Goal: Communication & Community: Share content

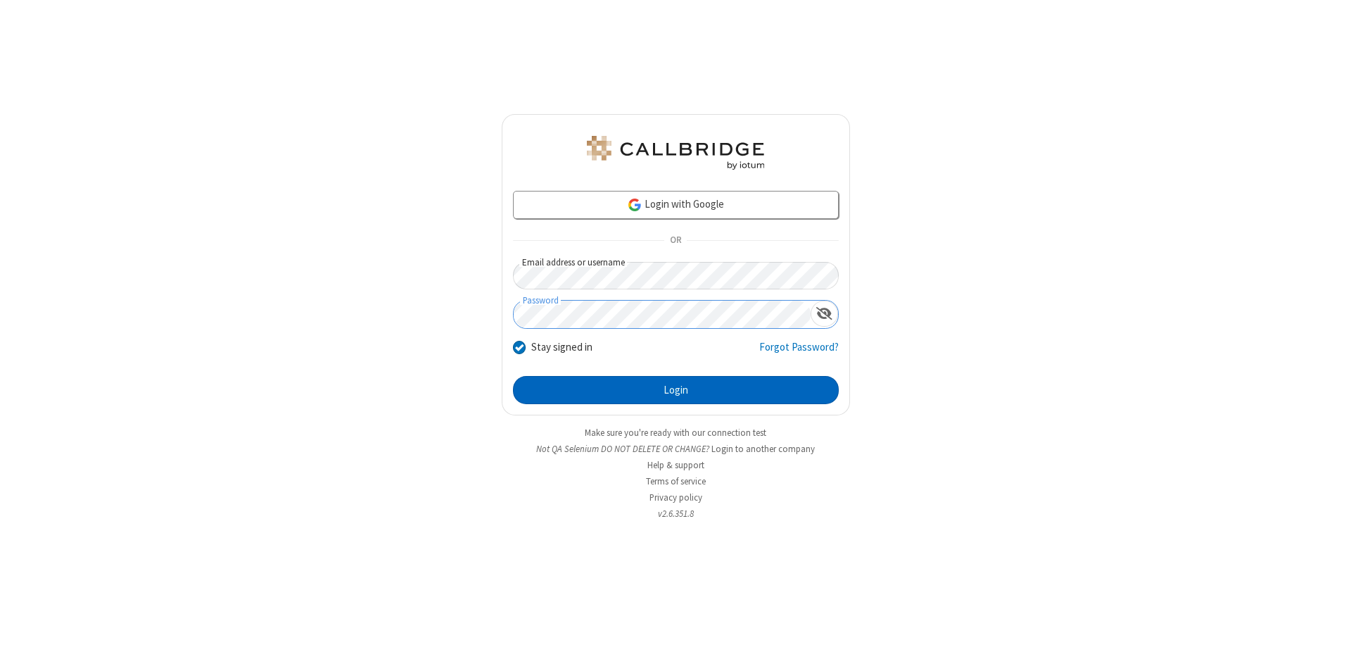
click at [676, 390] on button "Login" at bounding box center [676, 390] width 326 height 28
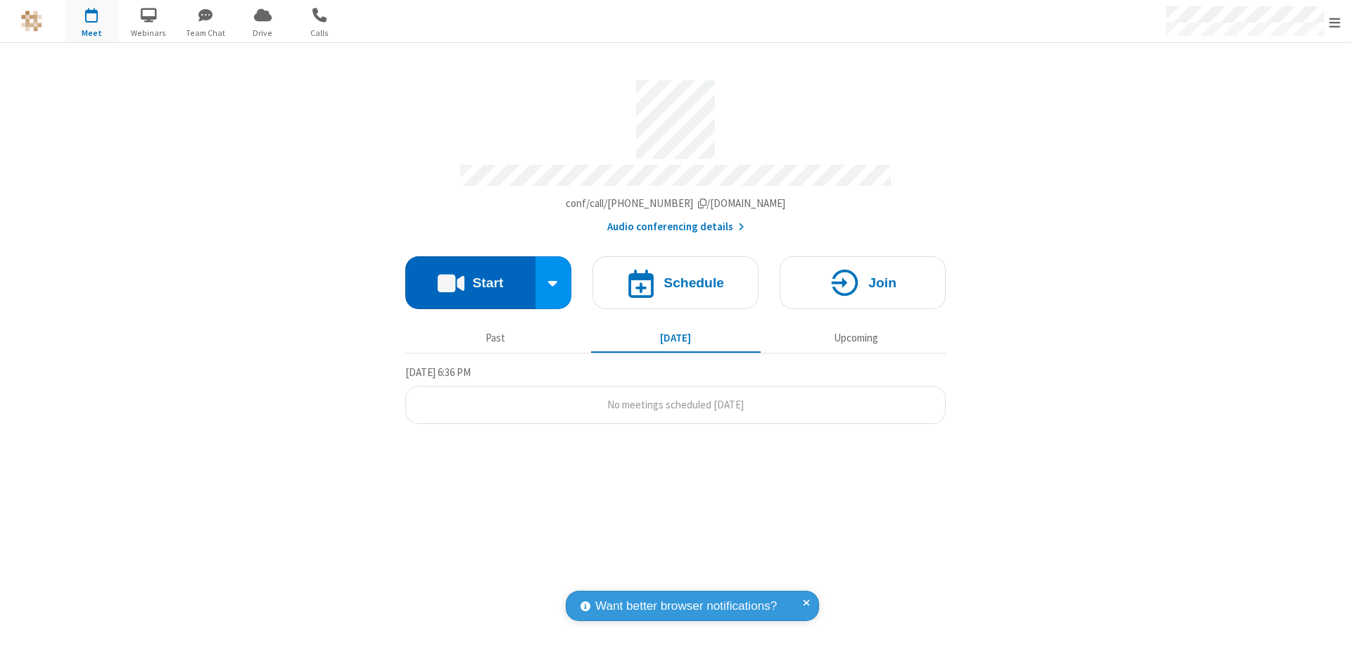
click at [470, 276] on button "Start" at bounding box center [470, 282] width 130 height 53
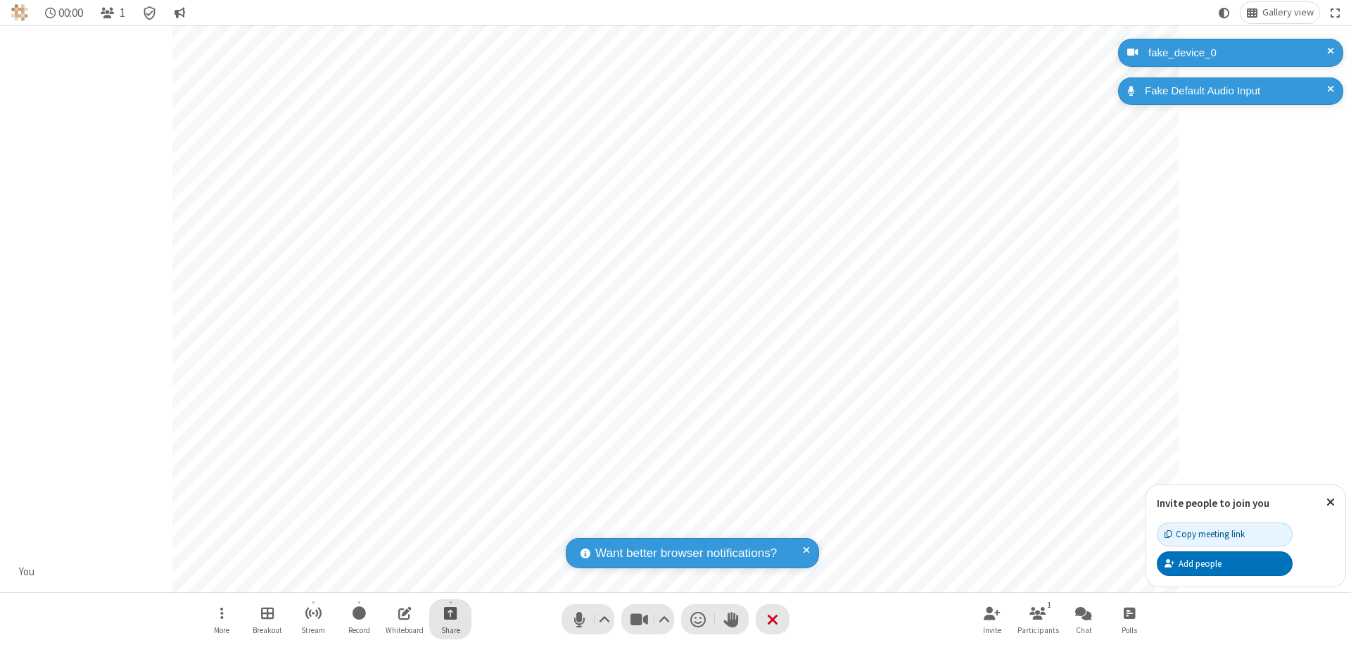
click at [450, 612] on span "Start sharing" at bounding box center [450, 613] width 13 height 18
click at [393, 578] on span "Share my screen" at bounding box center [394, 580] width 16 height 12
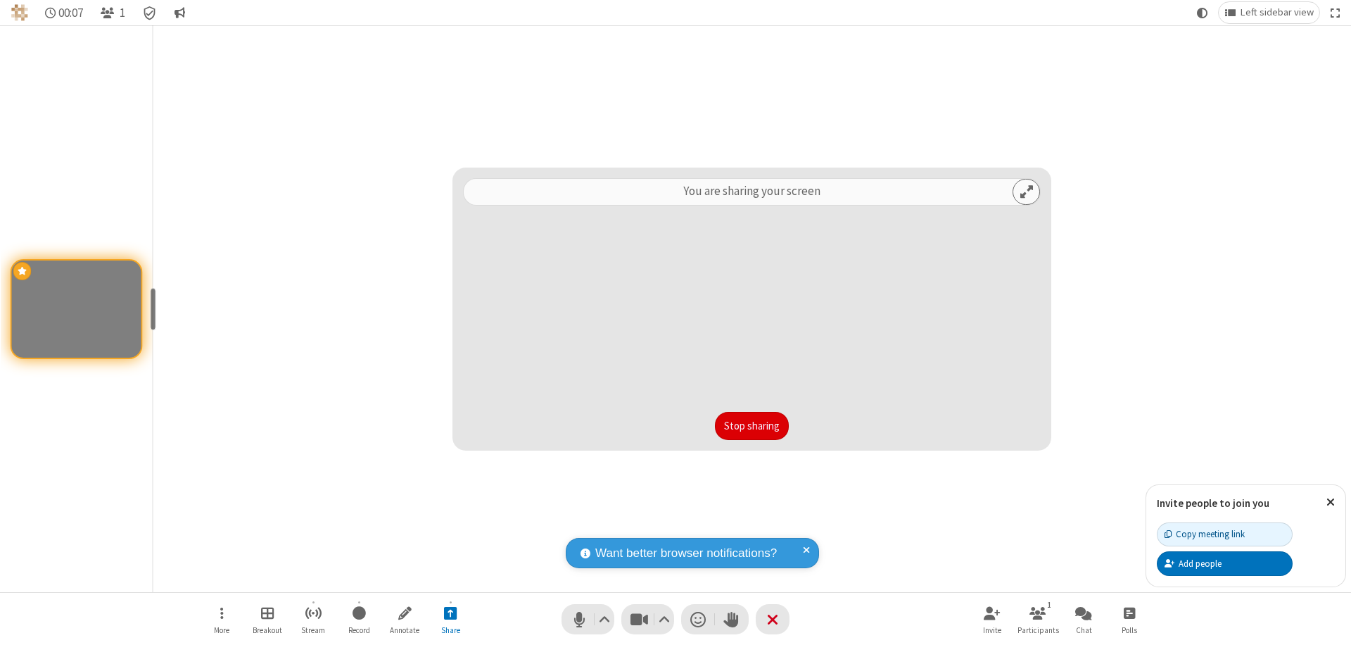
click at [752, 426] on button "Stop sharing" at bounding box center [752, 426] width 74 height 28
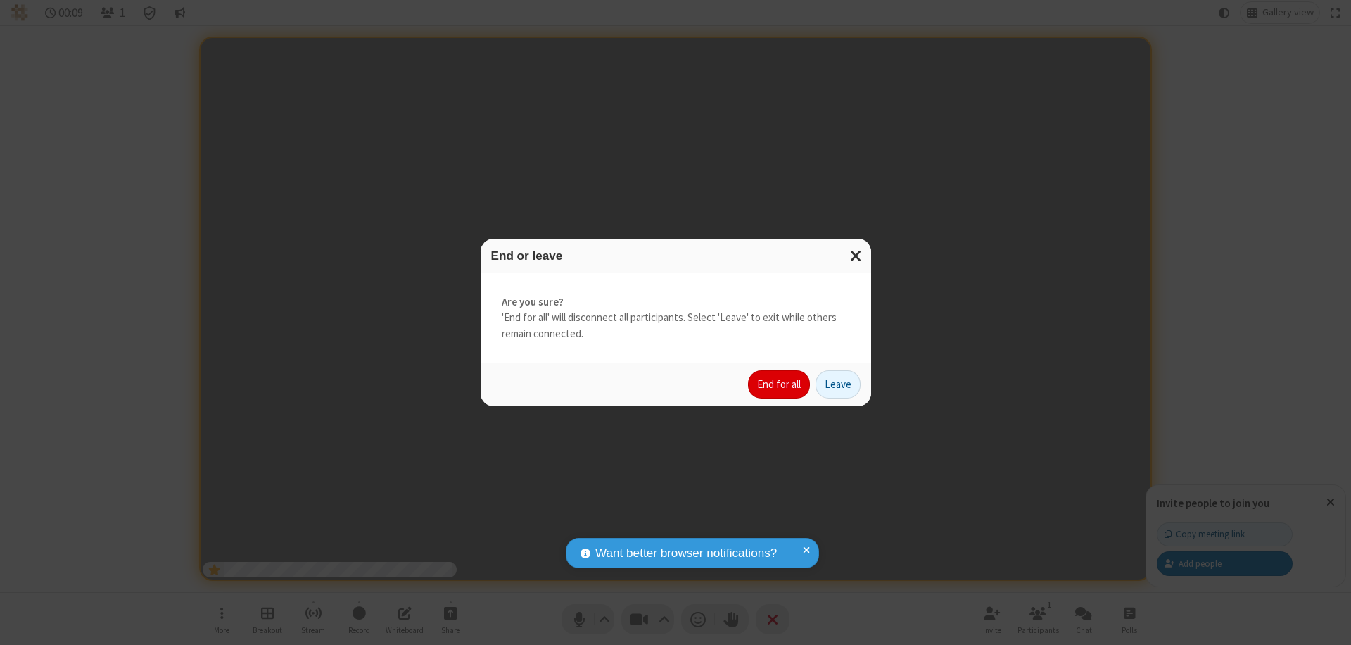
click at [780, 384] on button "End for all" at bounding box center [779, 384] width 62 height 28
